Goal: Task Accomplishment & Management: Use online tool/utility

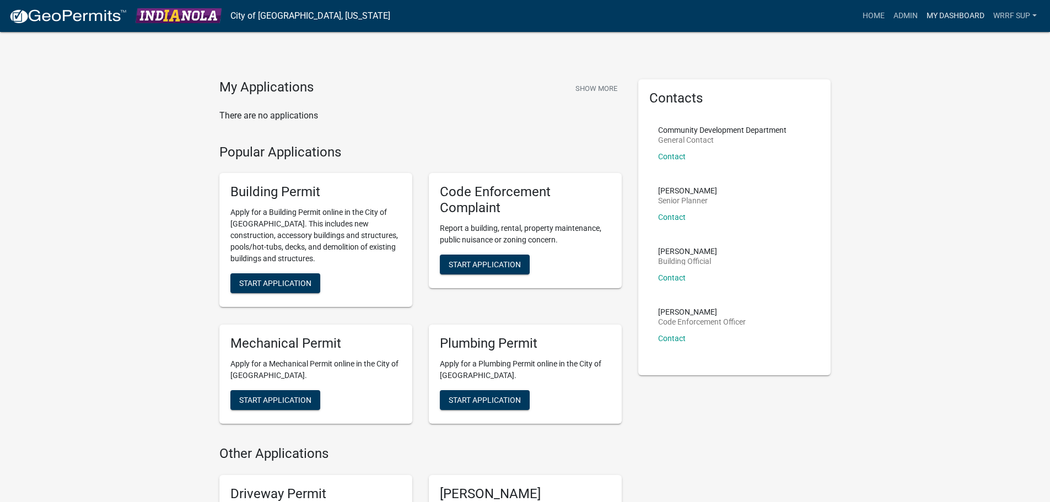
click at [936, 13] on link "My Dashboard" at bounding box center [955, 16] width 67 height 21
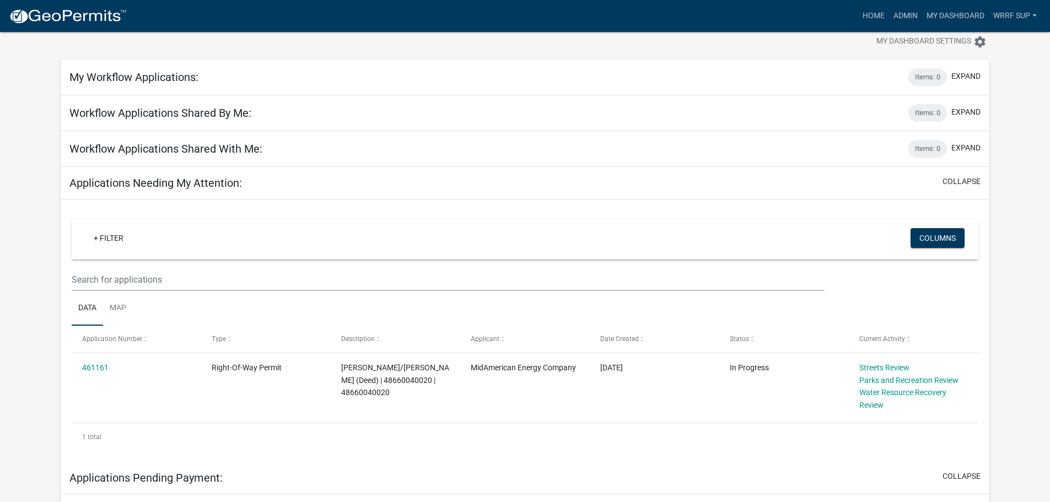
scroll to position [55, 0]
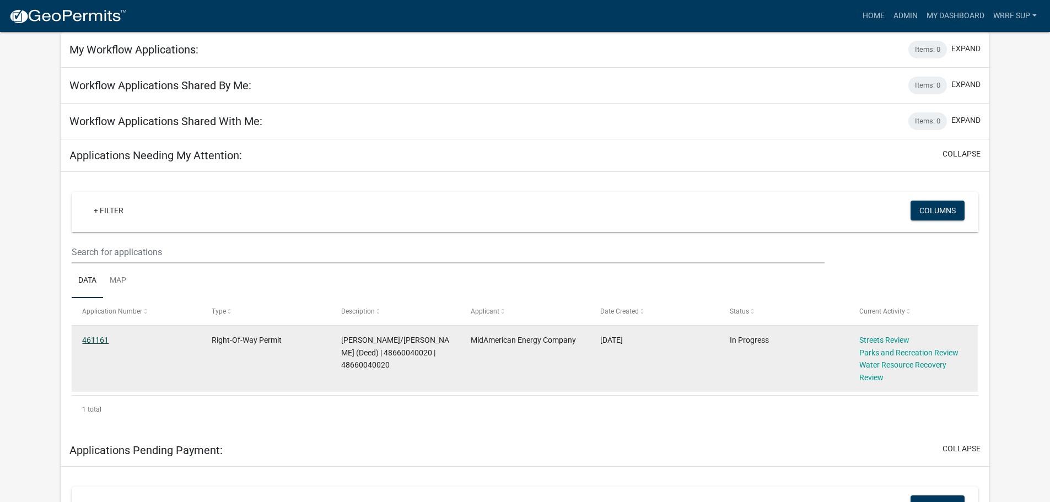
click at [93, 340] on link "461161" at bounding box center [95, 340] width 26 height 9
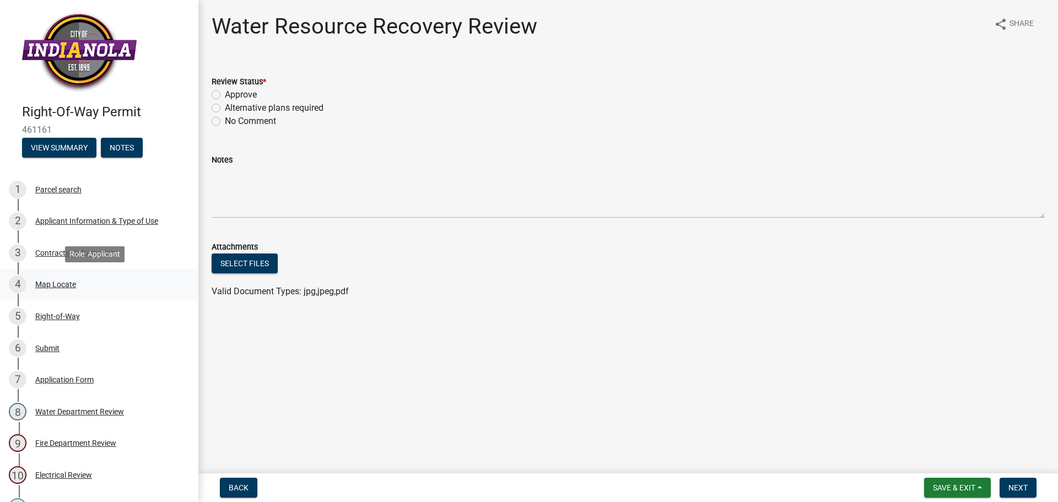
click at [88, 286] on div "4 Map Locate" at bounding box center [95, 285] width 172 height 18
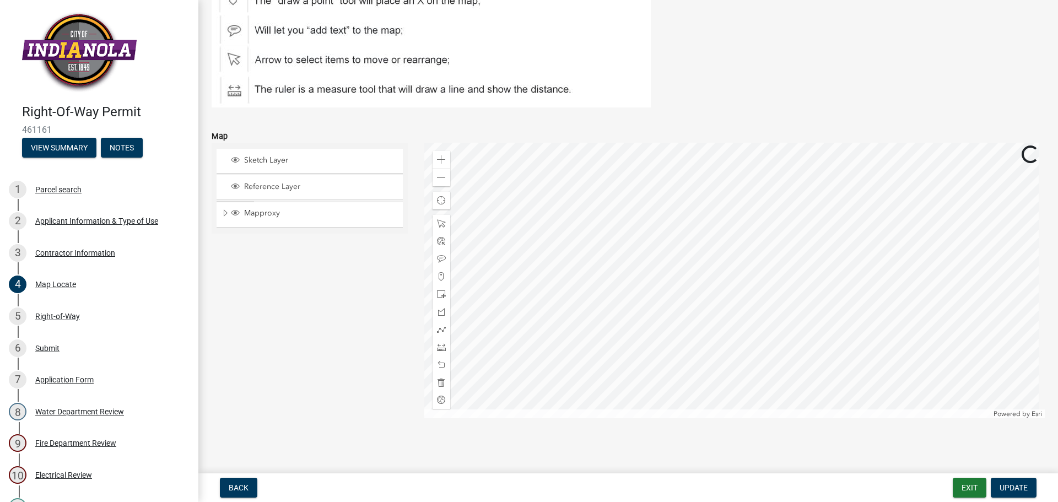
scroll to position [152, 0]
click at [437, 176] on span at bounding box center [441, 175] width 9 height 9
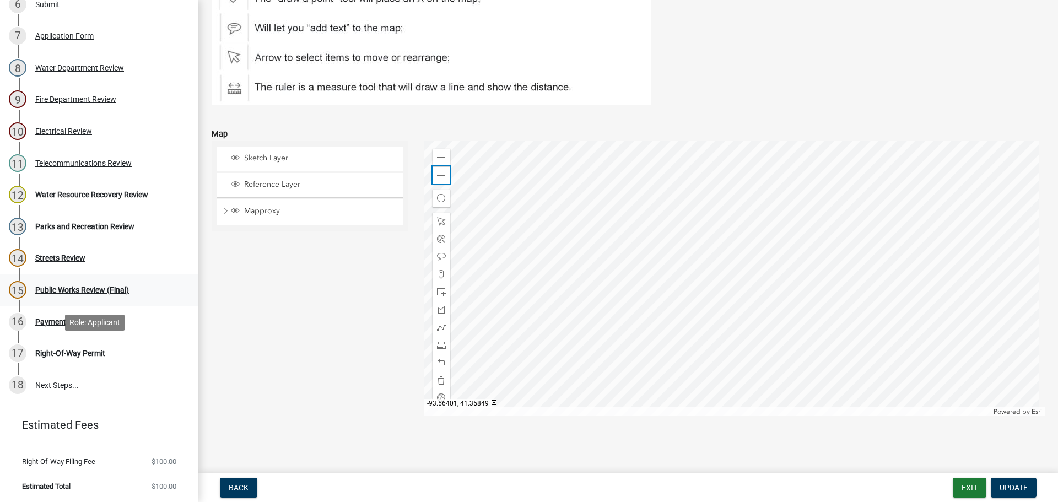
scroll to position [345, 0]
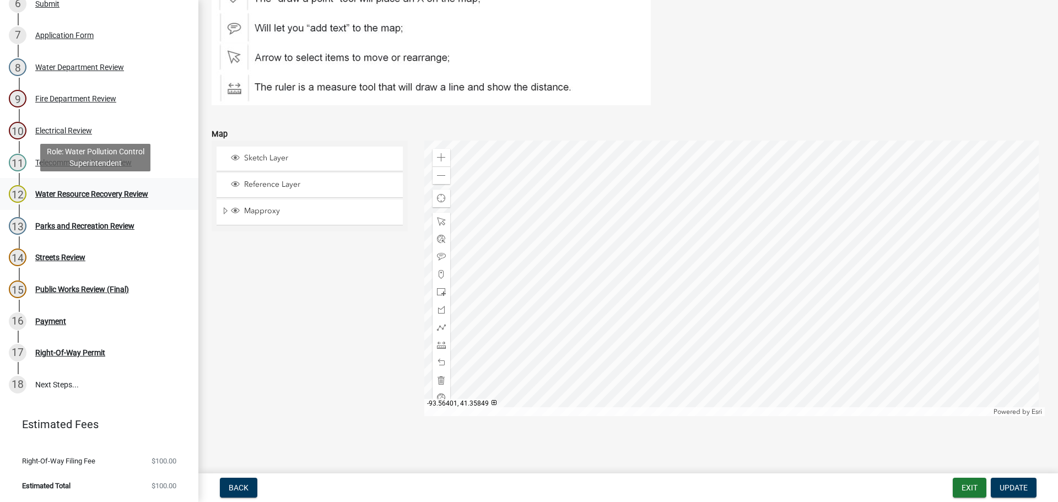
click at [72, 203] on link "12 Water Resource Recovery Review" at bounding box center [99, 194] width 198 height 32
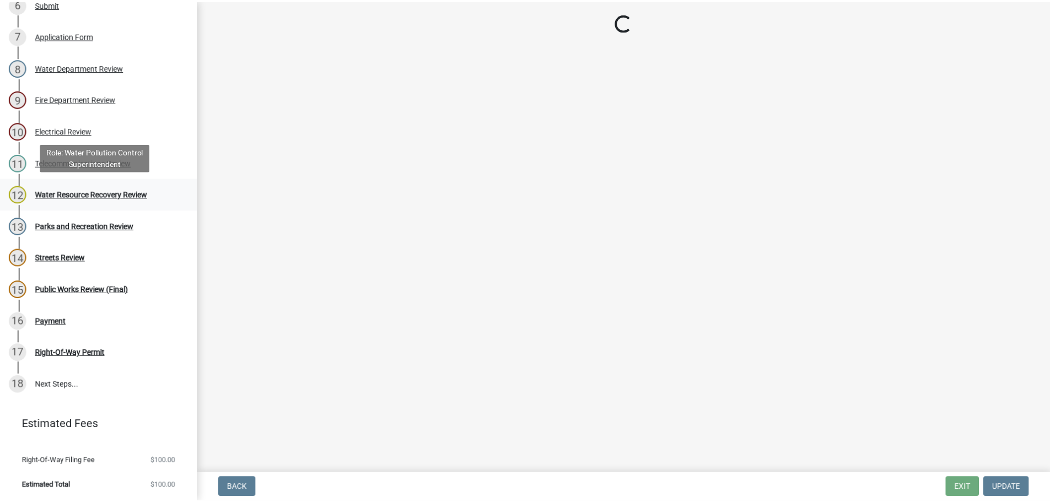
scroll to position [0, 0]
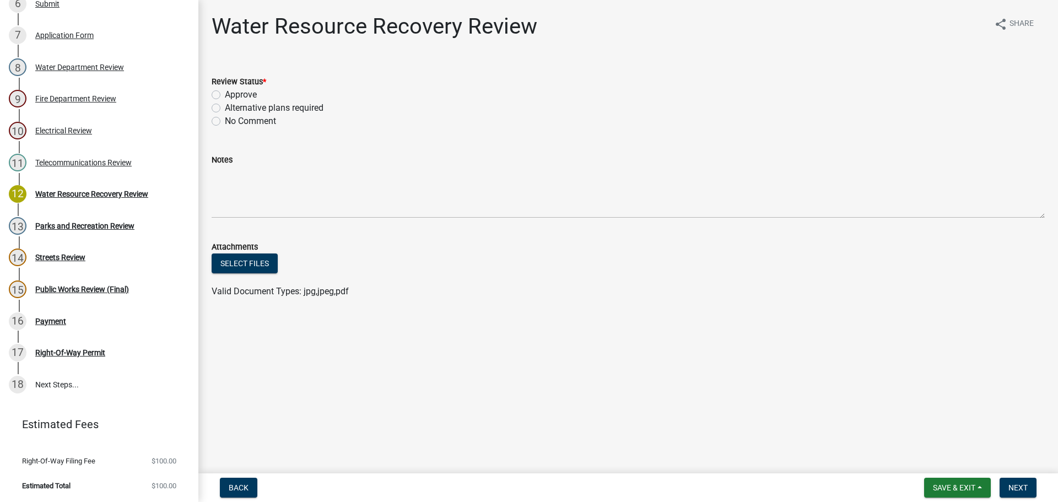
click at [220, 95] on div "Approve" at bounding box center [628, 94] width 833 height 13
click at [225, 94] on label "Approve" at bounding box center [241, 94] width 32 height 13
click at [225, 94] on input "Approve" at bounding box center [228, 91] width 7 height 7
radio input "true"
click at [1007, 488] on button "Next" at bounding box center [1018, 488] width 37 height 20
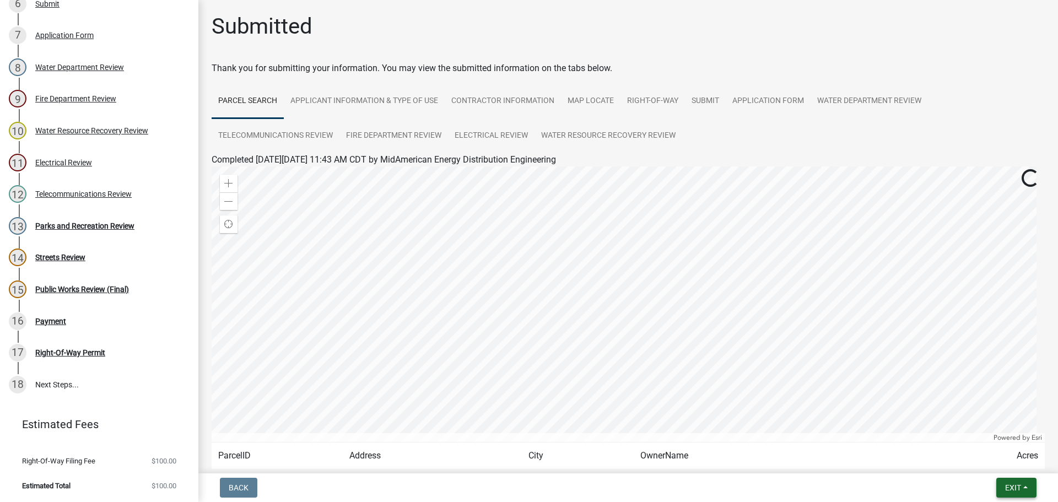
click at [1008, 485] on span "Exit" at bounding box center [1013, 487] width 16 height 9
click at [1001, 465] on button "Save & Exit" at bounding box center [993, 459] width 88 height 26
